Goal: Navigation & Orientation: Understand site structure

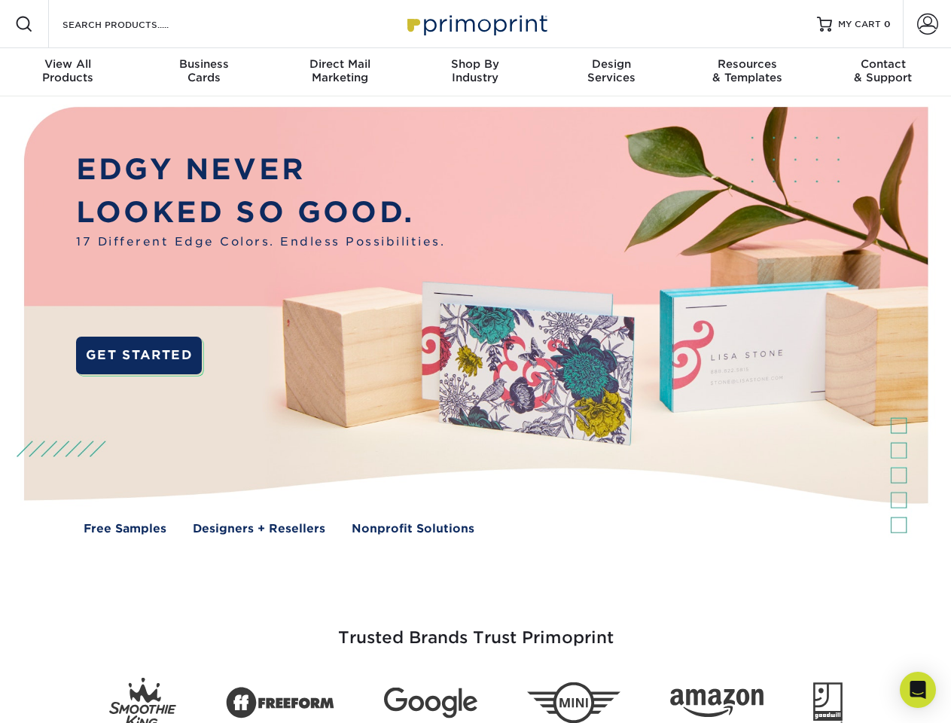
click at [475, 362] on img at bounding box center [475, 331] width 941 height 471
click at [24, 24] on span at bounding box center [24, 24] width 18 height 18
click at [927, 24] on span at bounding box center [927, 24] width 21 height 21
click at [68, 72] on div "View All Products" at bounding box center [68, 70] width 136 height 27
click at [203, 72] on div "Business Cards" at bounding box center [204, 70] width 136 height 27
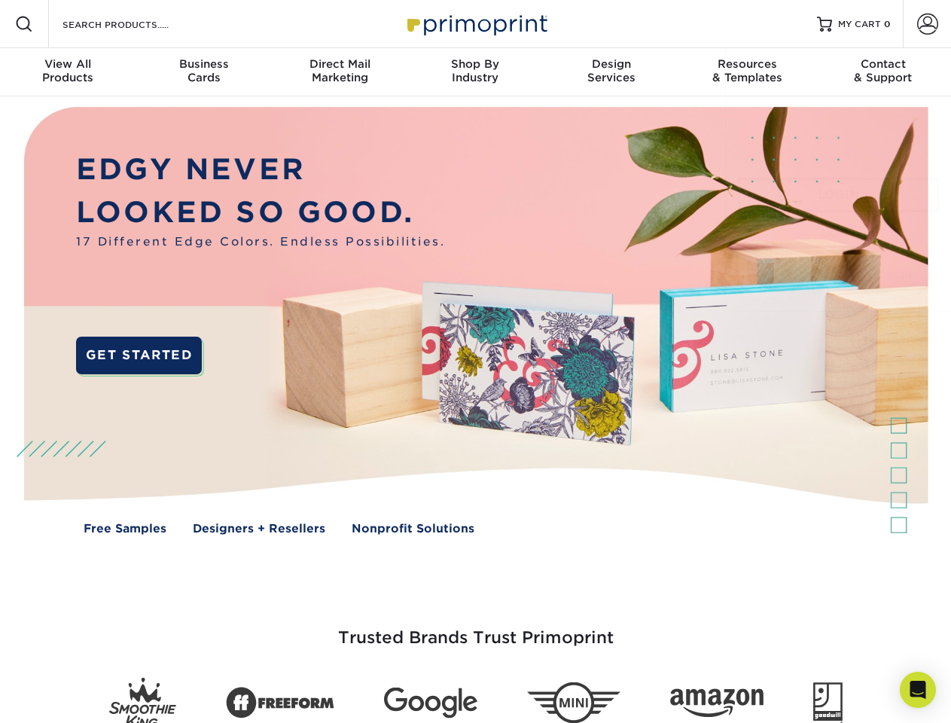
click at [340, 72] on div "Direct Mail Marketing" at bounding box center [340, 70] width 136 height 27
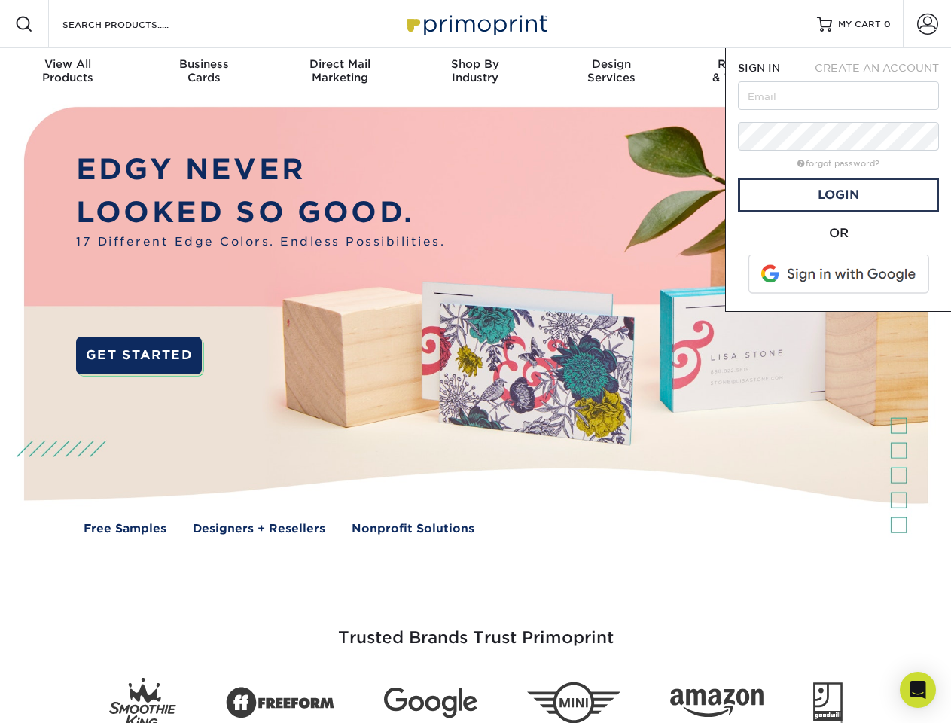
click at [475, 72] on div "Shop By Industry" at bounding box center [475, 70] width 136 height 27
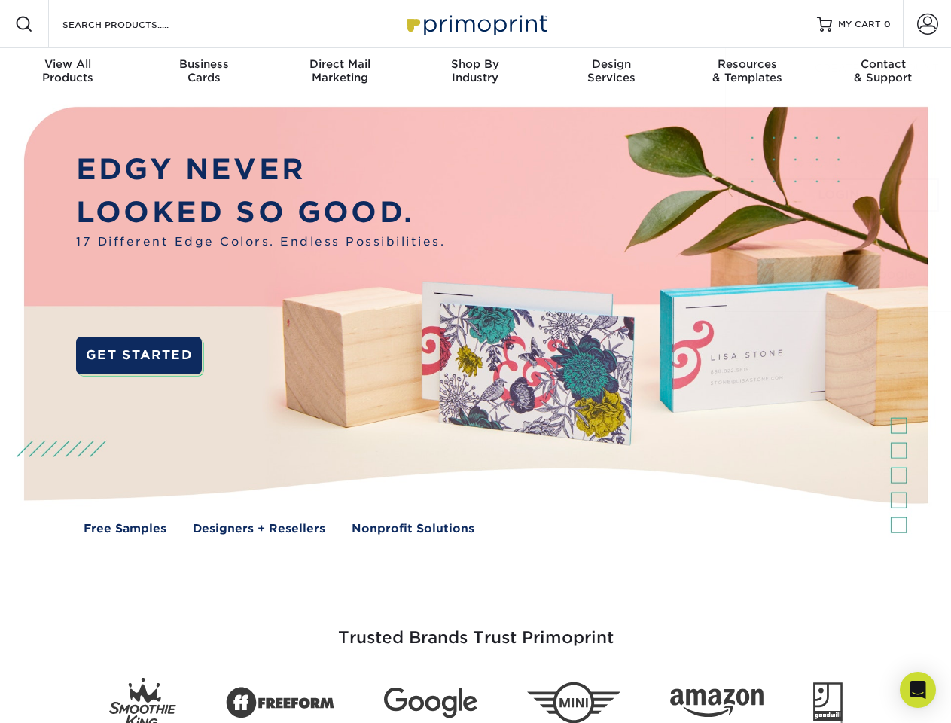
click at [612, 72] on div "Design Services" at bounding box center [612, 70] width 136 height 27
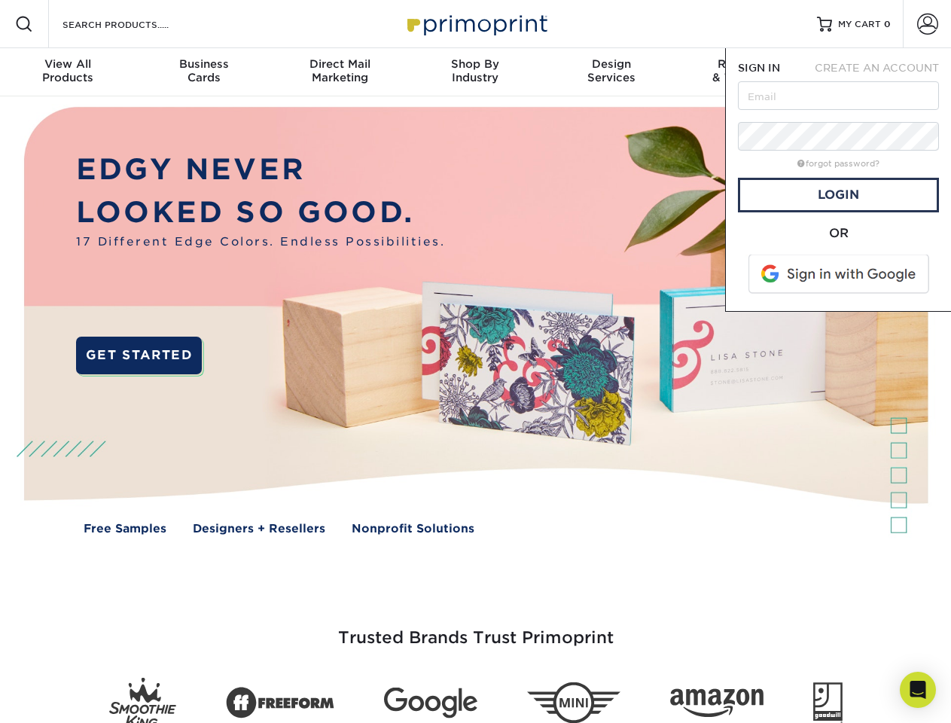
click at [747, 72] on span "SIGN IN" at bounding box center [759, 68] width 42 height 12
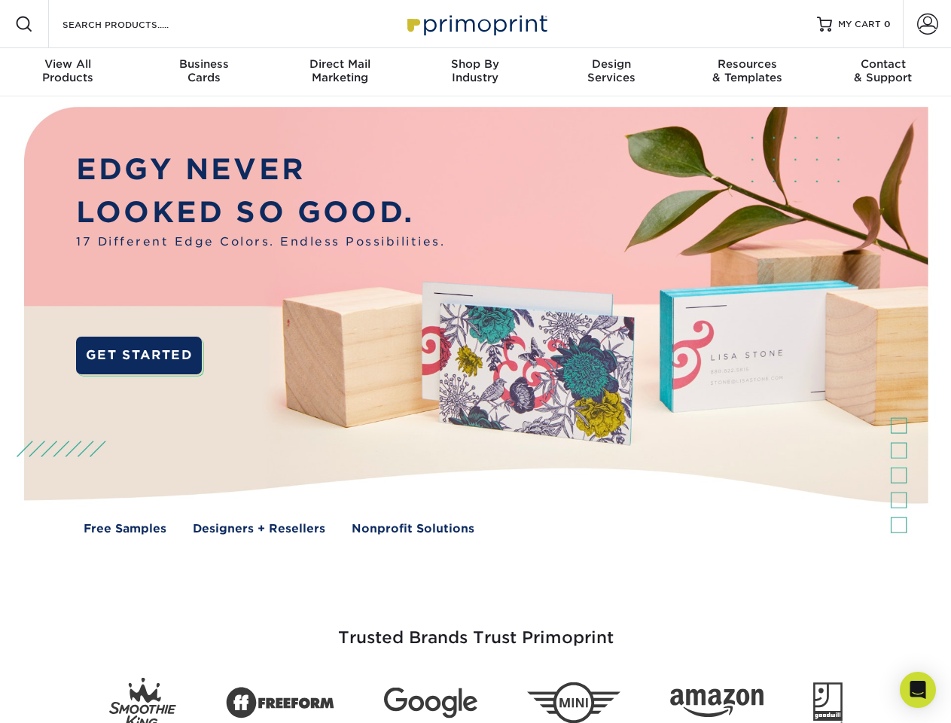
click at [883, 72] on div "Contact & Support" at bounding box center [884, 70] width 136 height 27
